Goal: Go to known website: Access a specific website the user already knows

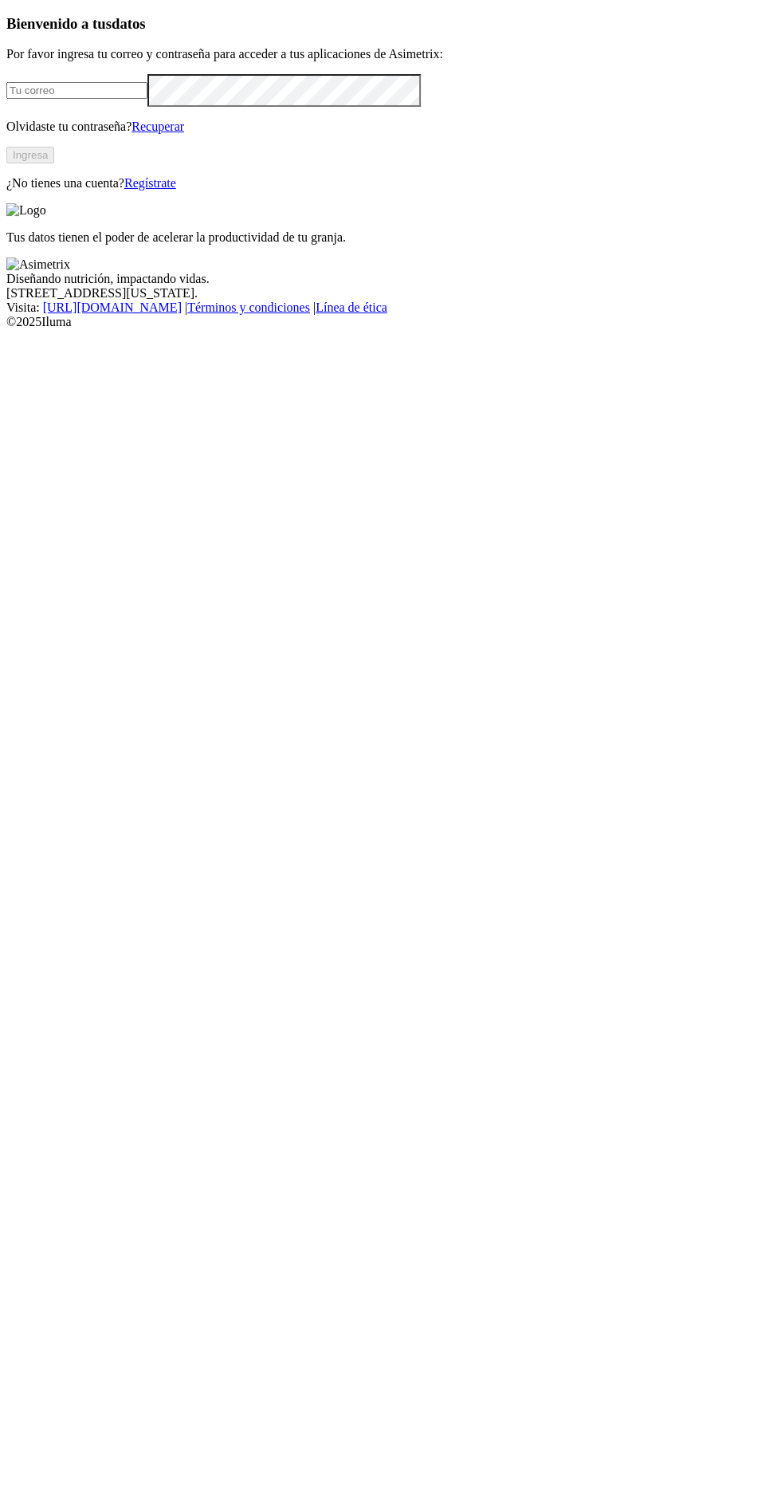
click at [147, 99] on input "email" at bounding box center [76, 90] width 141 height 17
type input "[EMAIL_ADDRESS][DOMAIN_NAME]"
click at [54, 163] on button "Ingresa" at bounding box center [30, 155] width 48 height 17
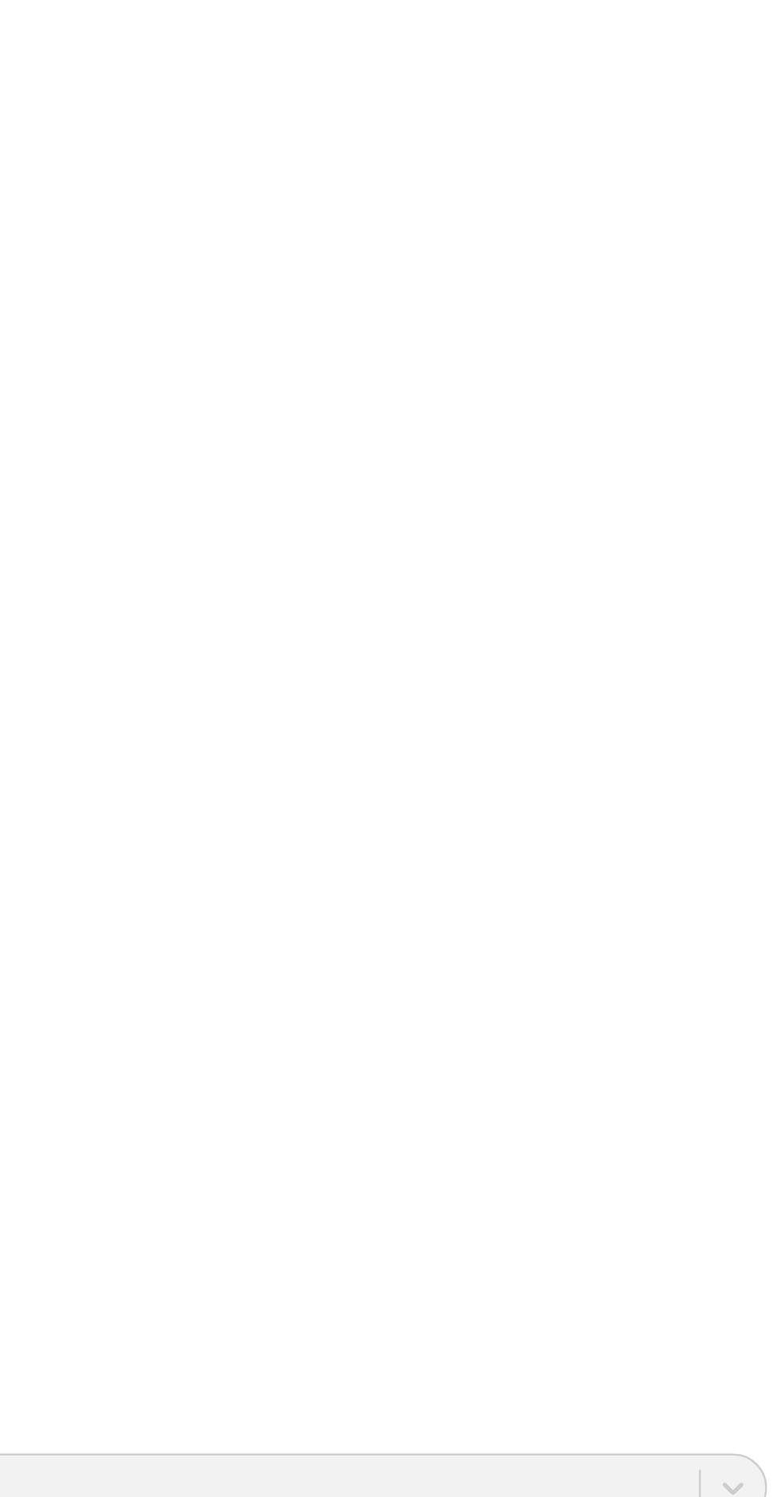
click at [102, 1368] on img at bounding box center [54, 1416] width 96 height 96
